Goal: Answer question/provide support: Share knowledge or assist other users

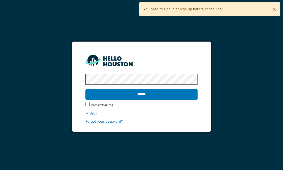
click at [176, 90] on input "******" at bounding box center [142, 94] width 112 height 11
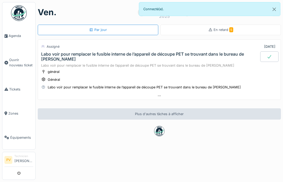
click at [248, 136] on div "ven. 22 août 2025 Par jour En retard 5 Assigné 22/08/2025 Labo voir pour rempla…" at bounding box center [160, 91] width 248 height 182
click at [184, 57] on div "Labo voir pour remplacer le fusible interne de l’appareil de découpe PET se tro…" at bounding box center [150, 57] width 218 height 10
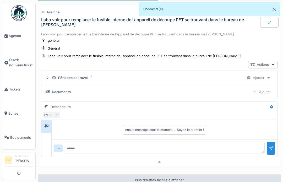
scroll to position [34, 0]
click at [271, 21] on icon at bounding box center [270, 22] width 4 height 3
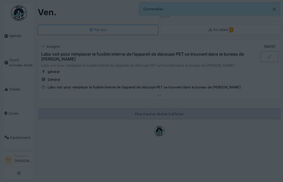
scroll to position [0, 0]
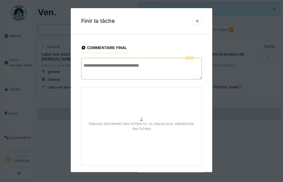
click at [140, 63] on textarea at bounding box center [141, 69] width 121 height 22
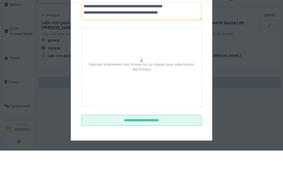
scroll to position [28, 0]
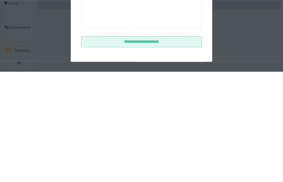
type textarea "**********"
click at [150, 147] on input "**********" at bounding box center [141, 152] width 121 height 11
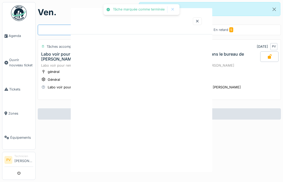
scroll to position [0, 0]
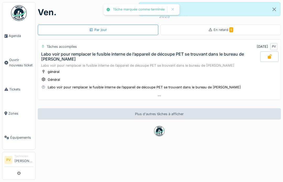
click at [15, 32] on link "Agenda" at bounding box center [18, 36] width 33 height 24
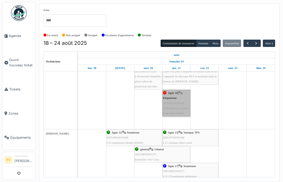
click at [174, 96] on link "ligne 16 | Etiqueteuse 2025/05/63/00788 L16 étiqueteuse plexi protection caméra" at bounding box center [177, 103] width 28 height 27
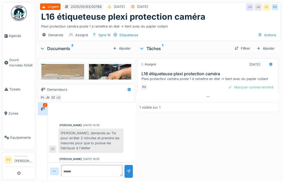
scroll to position [267, 0]
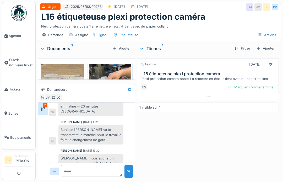
click at [63, 69] on img at bounding box center [62, 110] width 43 height 92
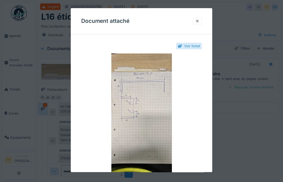
click at [197, 19] on div at bounding box center [198, 21] width 4 height 5
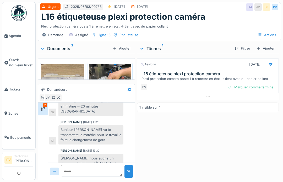
click at [118, 71] on img at bounding box center [110, 92] width 43 height 57
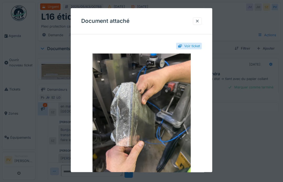
click at [197, 18] on div at bounding box center [197, 21] width 9 height 8
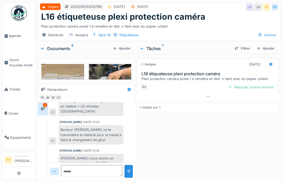
click at [17, 177] on button "submit" at bounding box center [19, 173] width 10 height 9
